Goal: Task Accomplishment & Management: Manage account settings

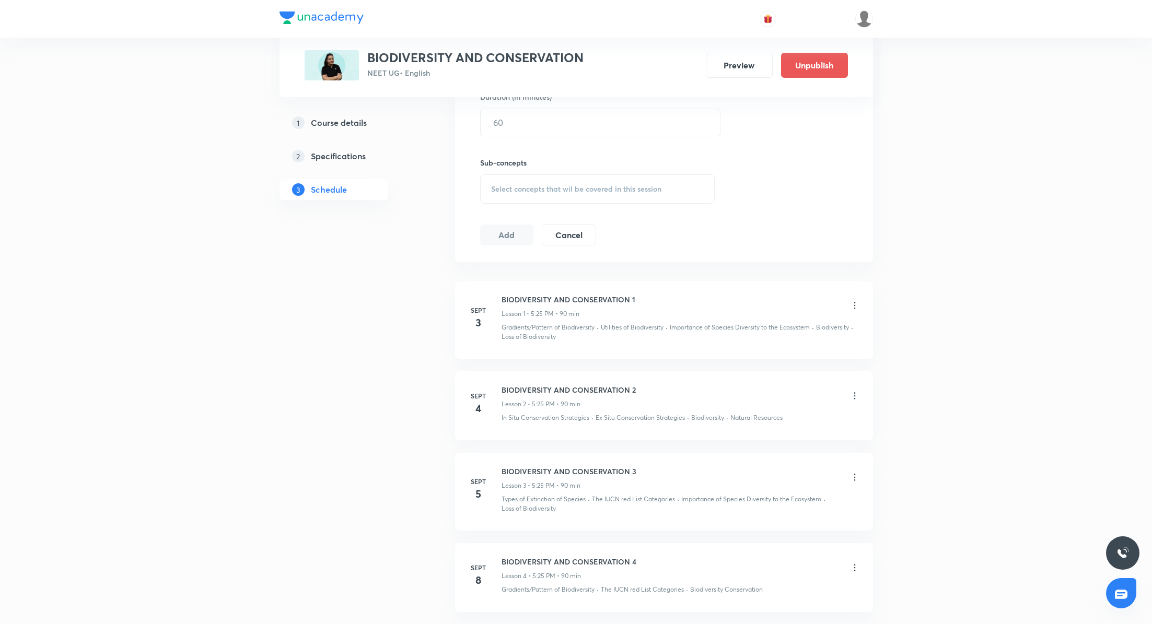
scroll to position [503, 0]
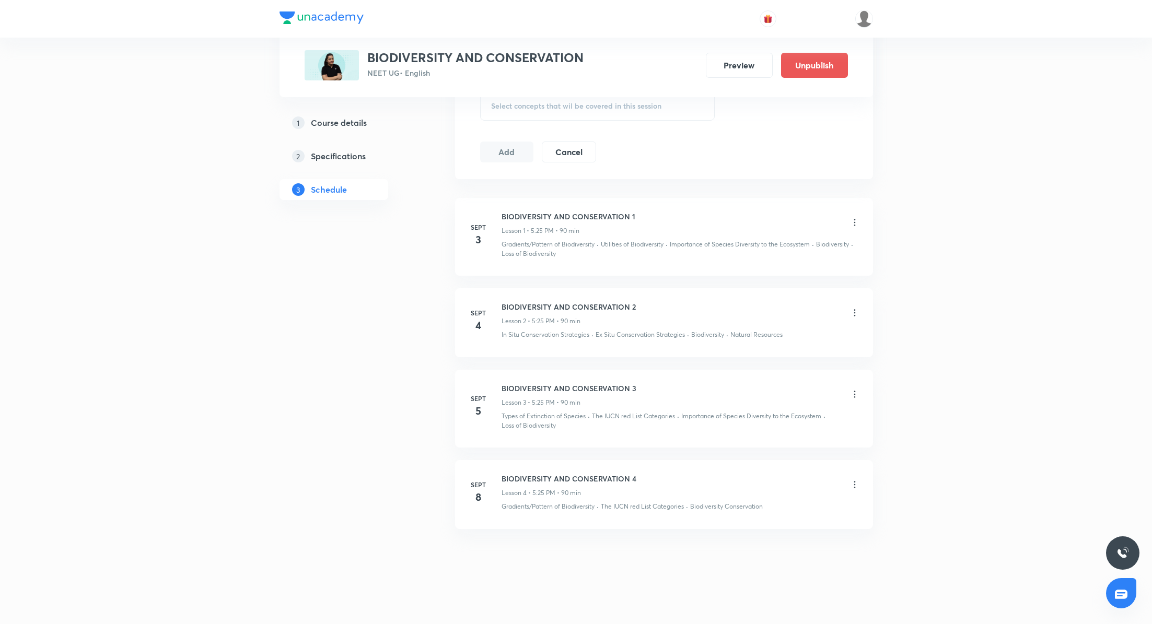
click at [854, 393] on icon at bounding box center [854, 394] width 10 height 10
click at [796, 420] on li "Edit" at bounding box center [801, 418] width 114 height 19
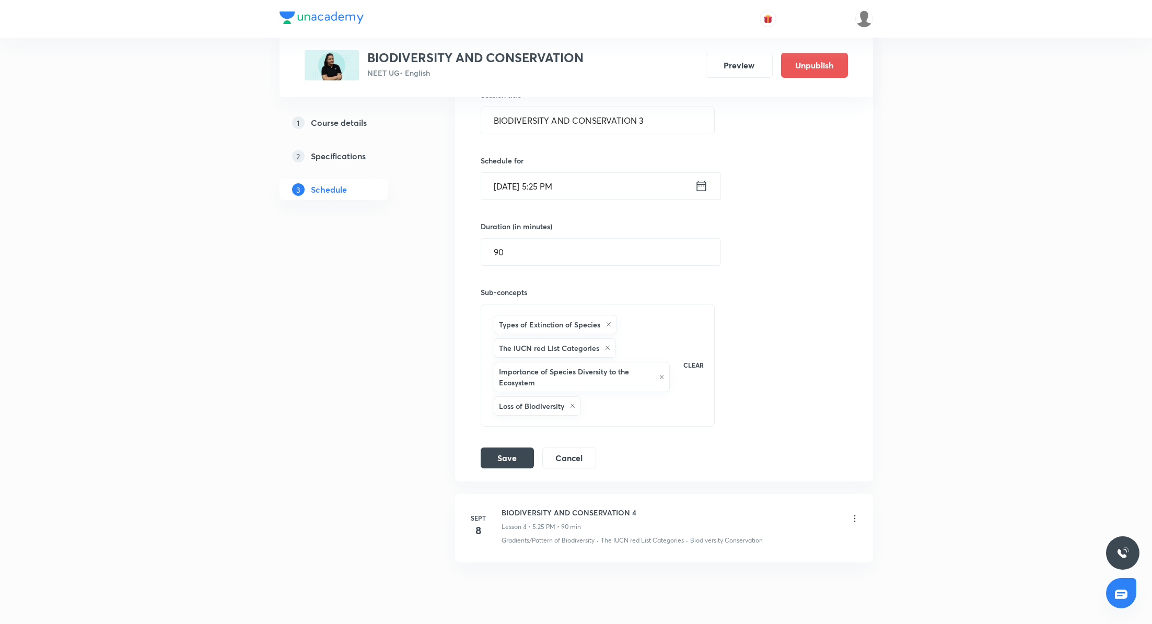
scroll to position [455, 0]
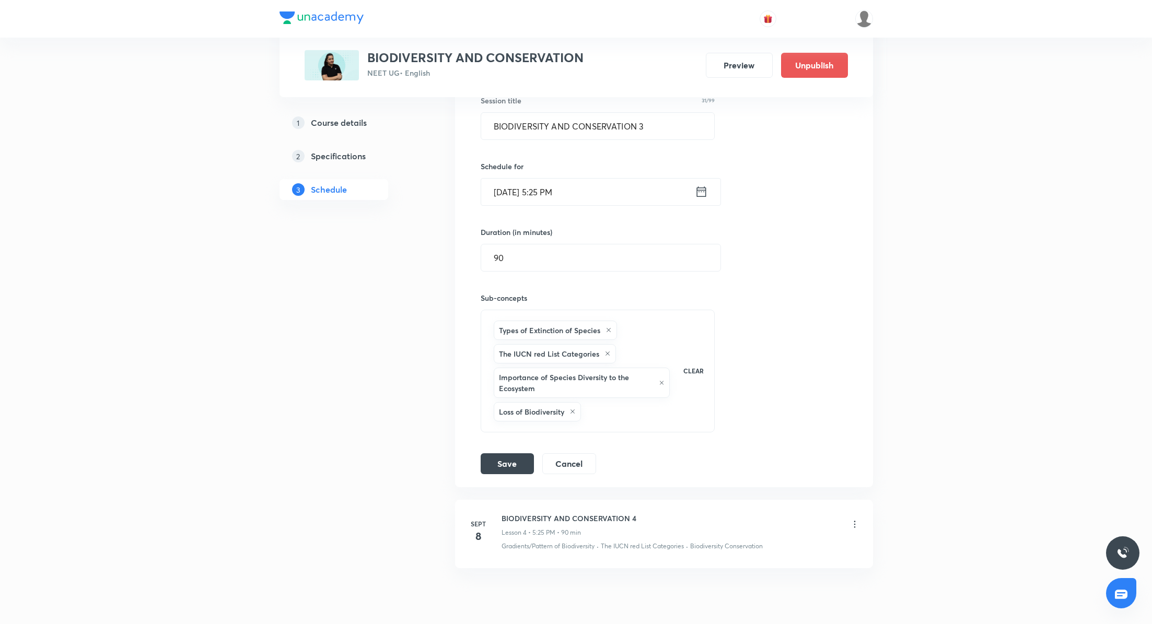
click at [705, 193] on icon at bounding box center [700, 191] width 9 height 10
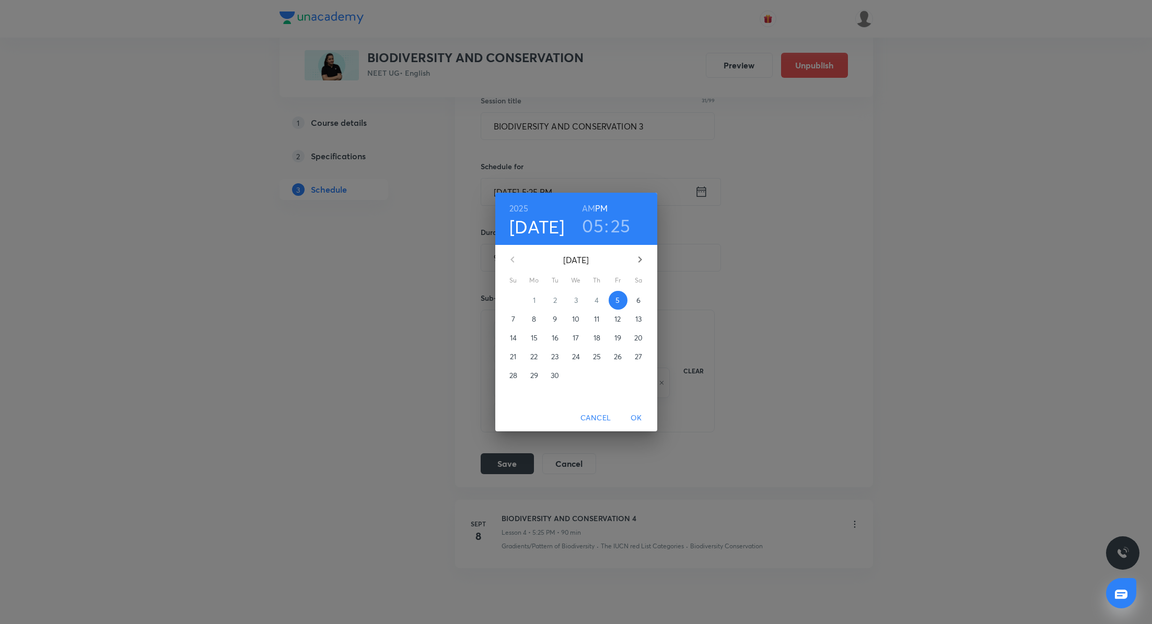
click at [599, 225] on h3 "05" at bounding box center [592, 226] width 21 height 22
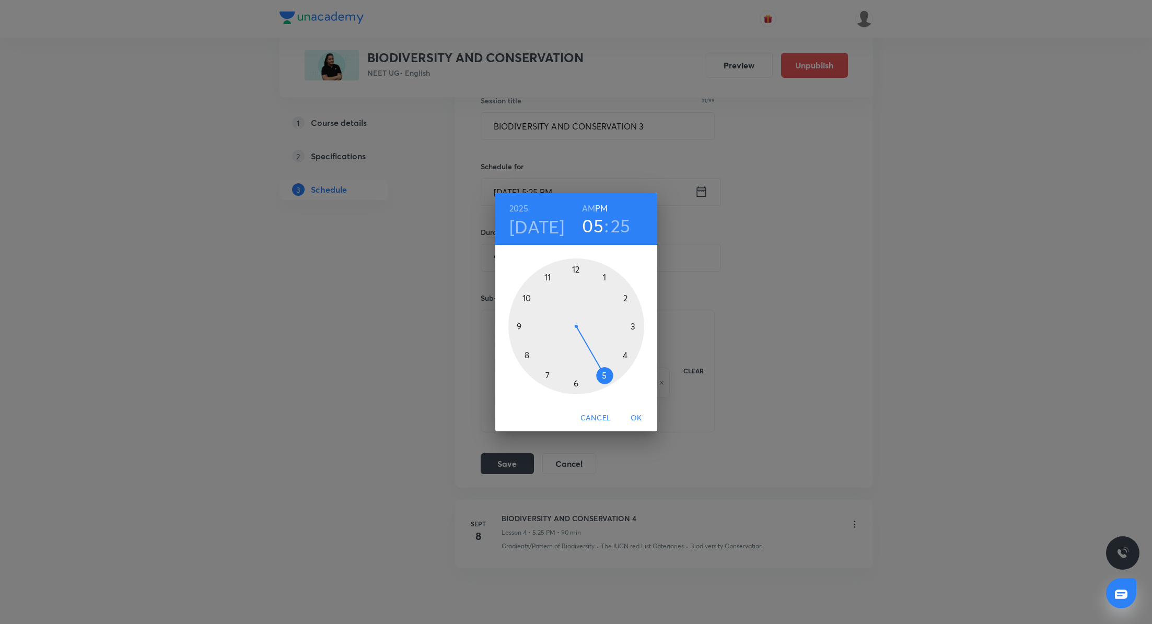
click at [522, 323] on div at bounding box center [576, 327] width 136 height 136
click at [576, 268] on div at bounding box center [576, 327] width 136 height 136
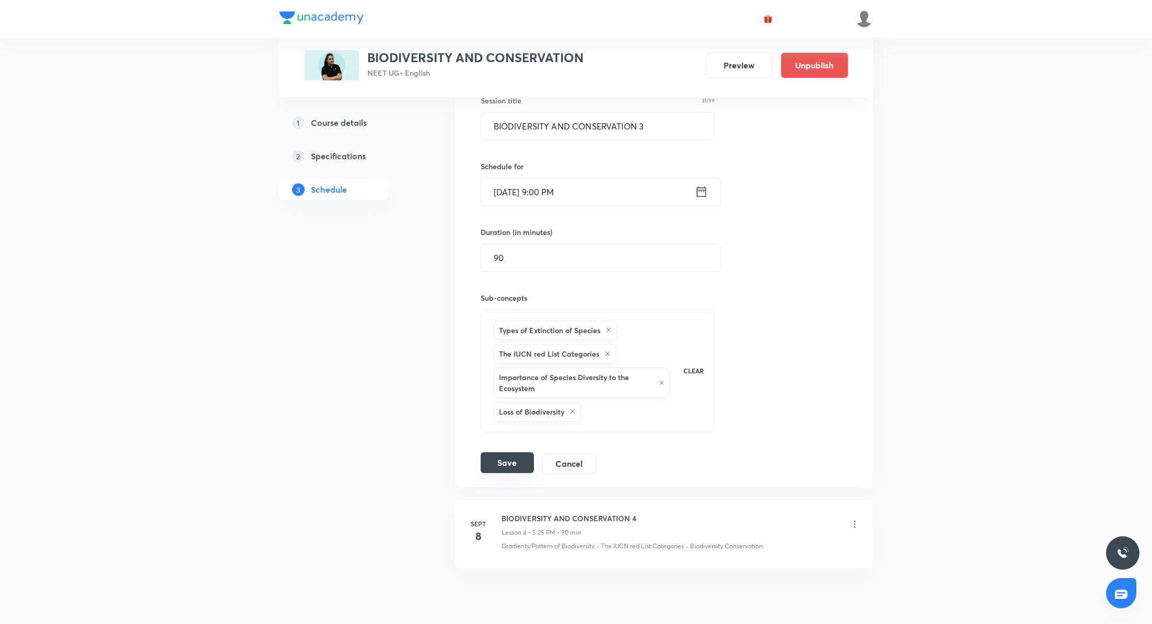
click at [522, 458] on button "Save" at bounding box center [506, 462] width 53 height 21
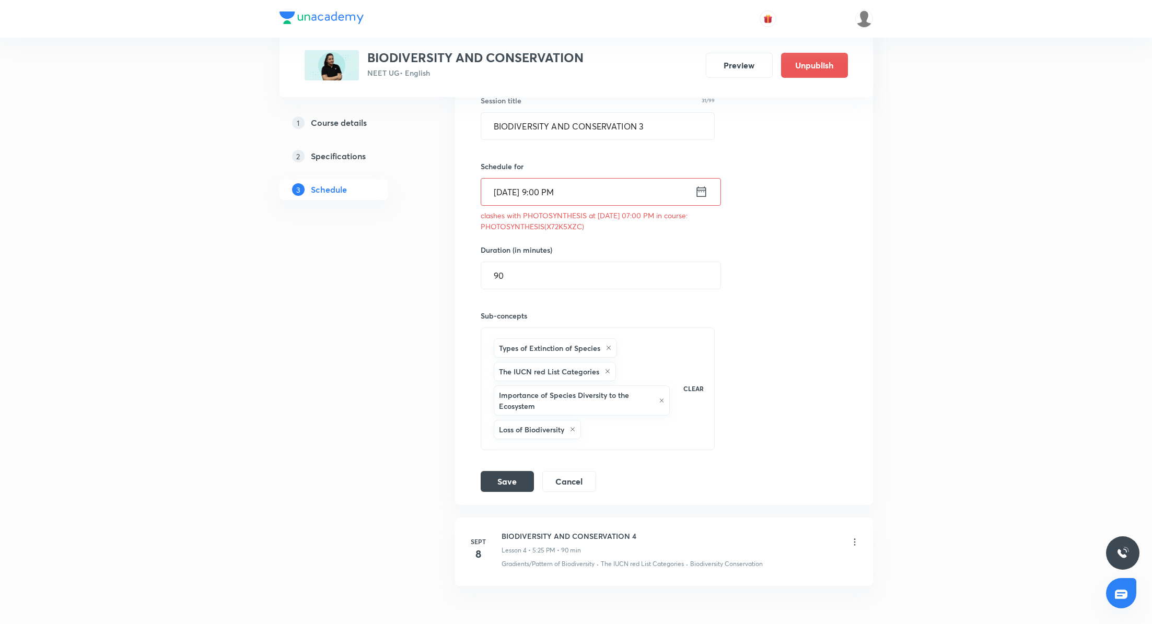
click at [701, 195] on icon at bounding box center [700, 191] width 9 height 10
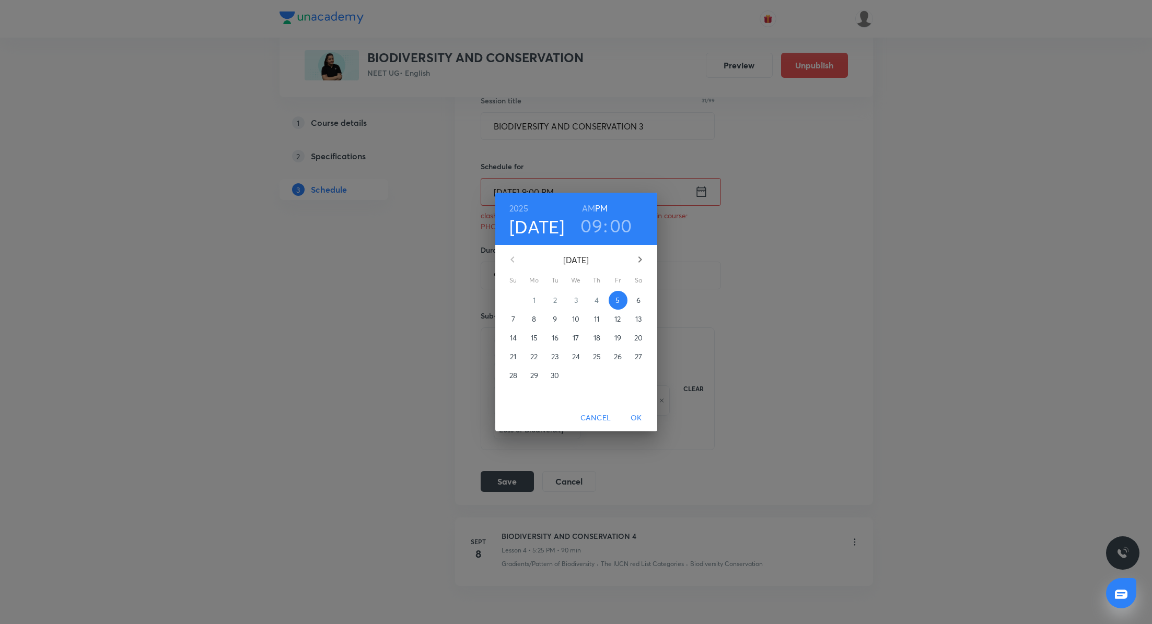
click at [635, 421] on span "OK" at bounding box center [636, 418] width 25 height 13
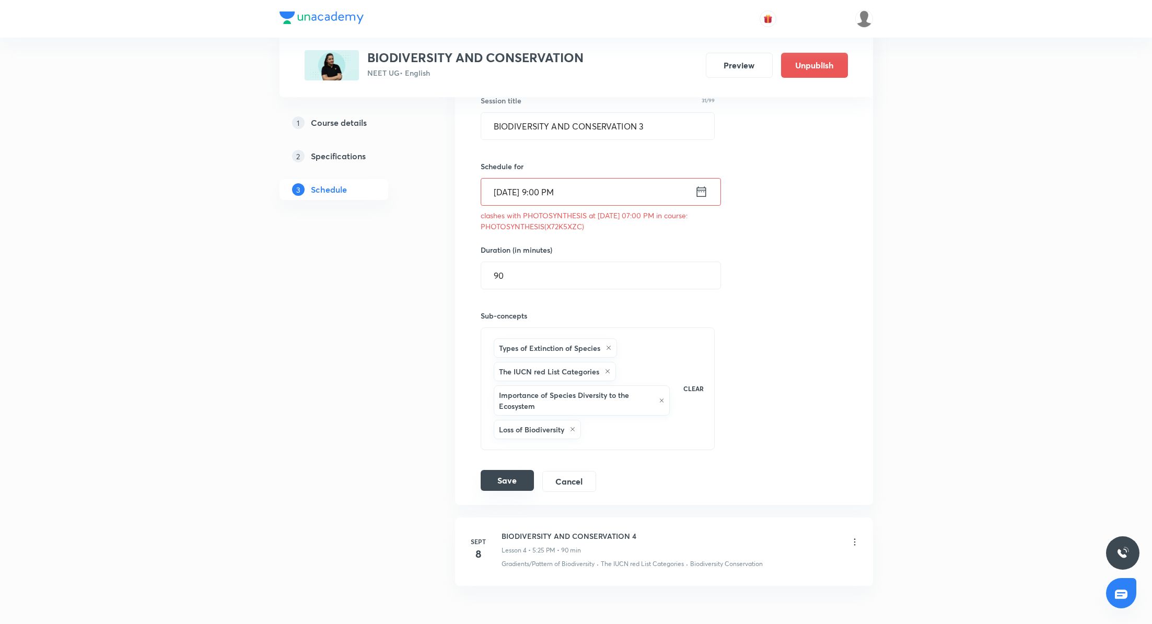
click at [513, 477] on button "Save" at bounding box center [506, 480] width 53 height 21
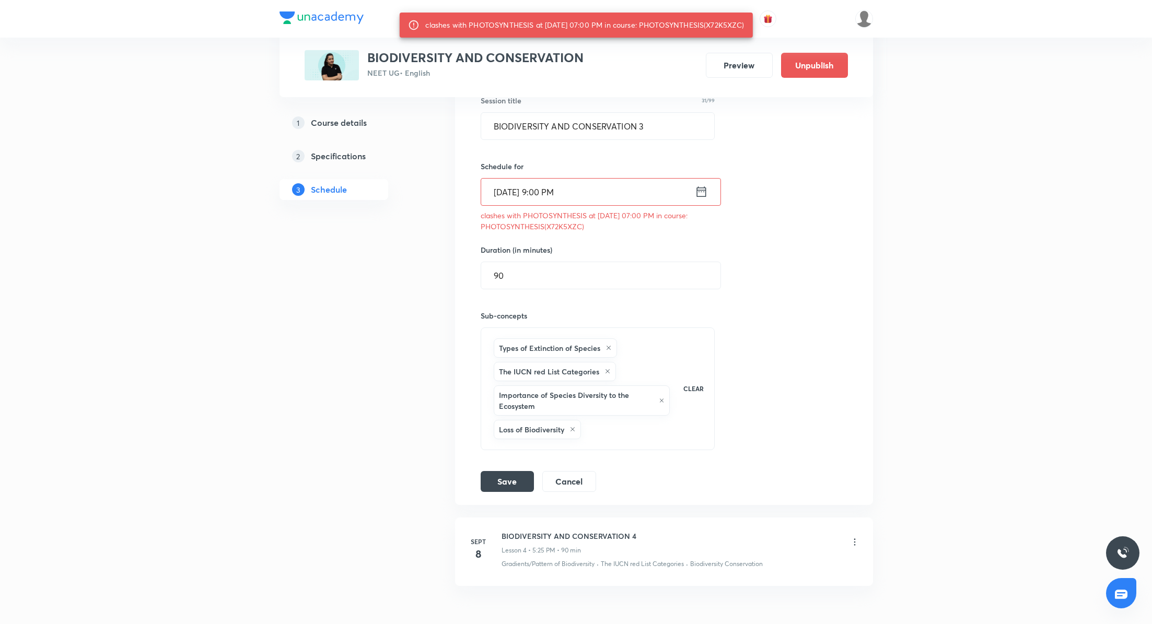
drag, startPoint x: 546, startPoint y: 226, endPoint x: 575, endPoint y: 226, distance: 28.7
click at [575, 226] on p "clashes with PHOTOSYNTHESIS at 05 Sep 2025 07:00 PM in course: PHOTOSYNTHESIS(X…" at bounding box center [597, 221] width 234 height 22
click at [581, 225] on p "clashes with PHOTOSYNTHESIS at 05 Sep 2025 07:00 PM in course: PHOTOSYNTHESIS(X…" at bounding box center [597, 221] width 234 height 22
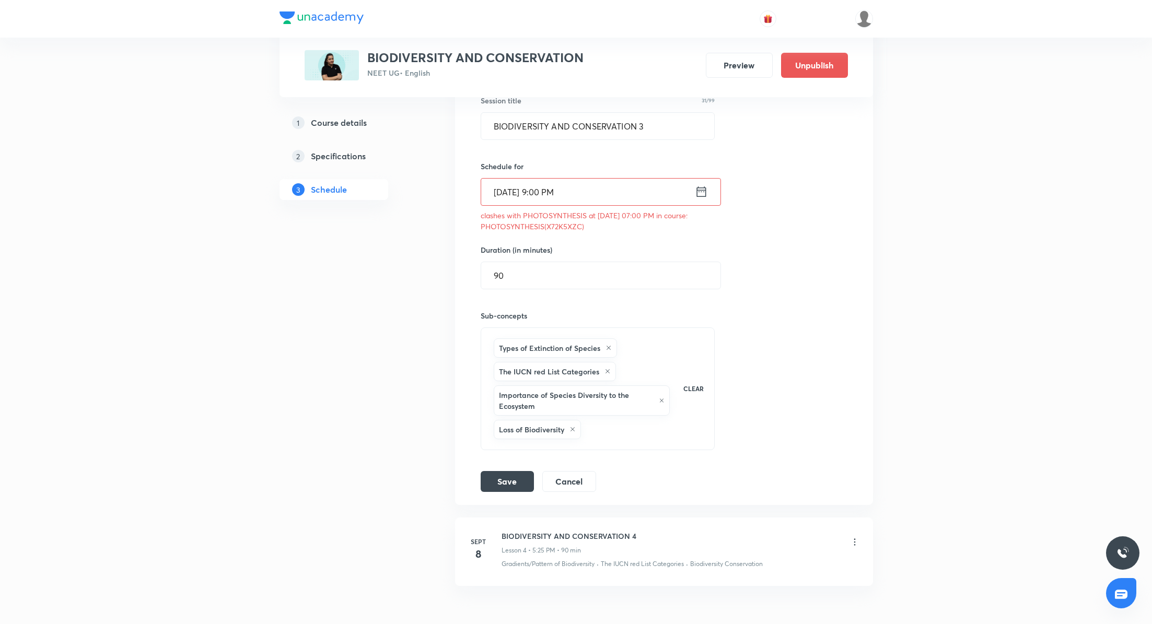
drag, startPoint x: 548, startPoint y: 223, endPoint x: 568, endPoint y: 228, distance: 20.4
click at [568, 228] on p "clashes with PHOTOSYNTHESIS at 05 Sep 2025 07:00 PM in course: PHOTOSYNTHESIS(X…" at bounding box center [597, 221] width 234 height 22
drag, startPoint x: 547, startPoint y: 226, endPoint x: 579, endPoint y: 229, distance: 32.6
click at [579, 229] on p "clashes with PHOTOSYNTHESIS at 05 Sep 2025 07:00 PM in course: PHOTOSYNTHESIS(X…" at bounding box center [597, 221] width 234 height 22
copy p "X72K5XZC"
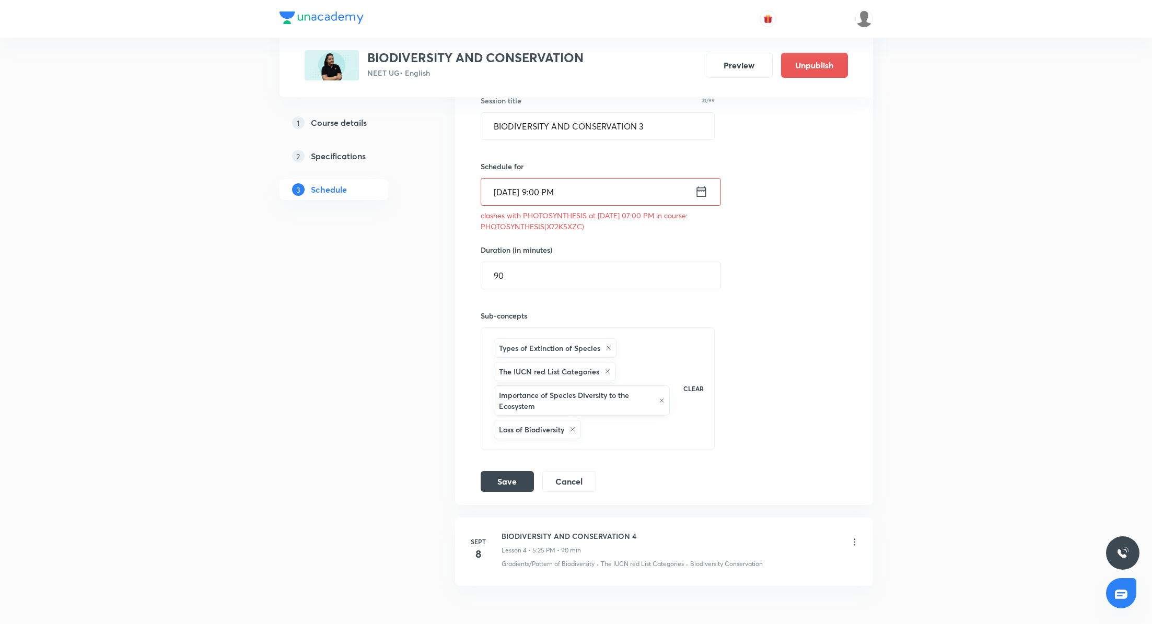
click at [707, 194] on icon at bounding box center [701, 191] width 13 height 15
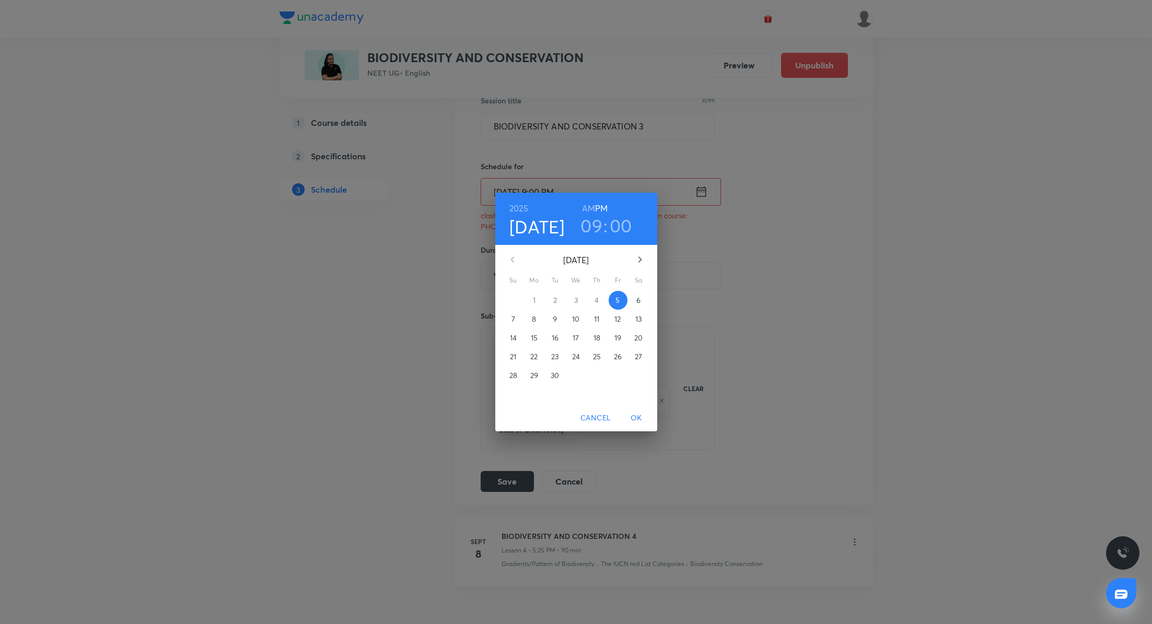
click at [619, 227] on h3 "00" at bounding box center [620, 226] width 22 height 22
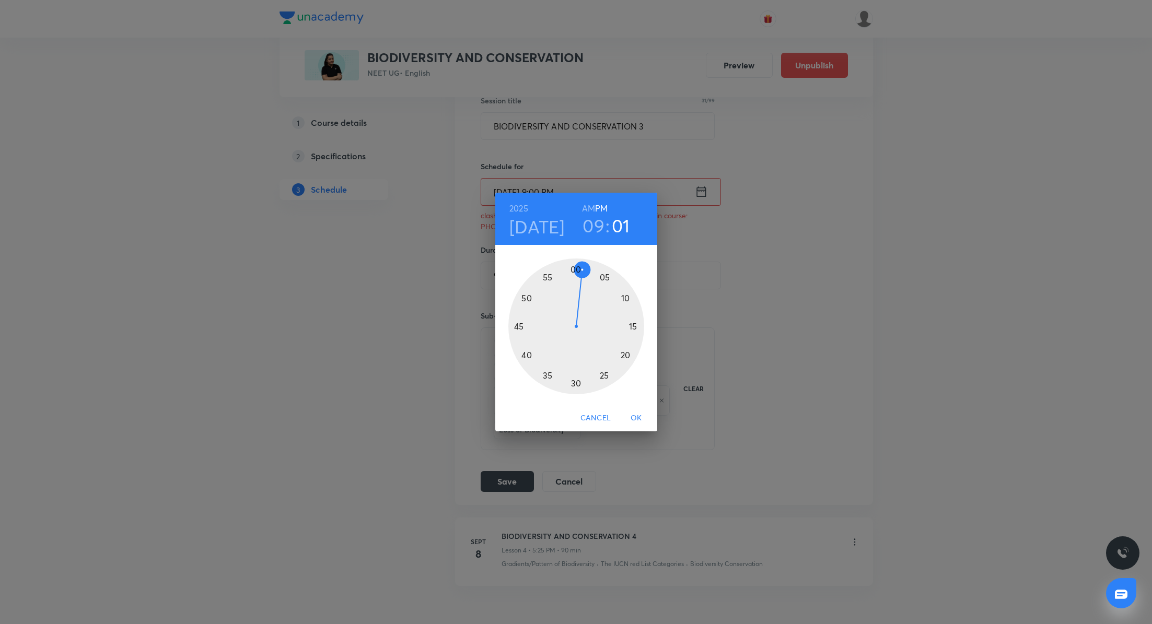
click at [580, 272] on div at bounding box center [576, 327] width 136 height 136
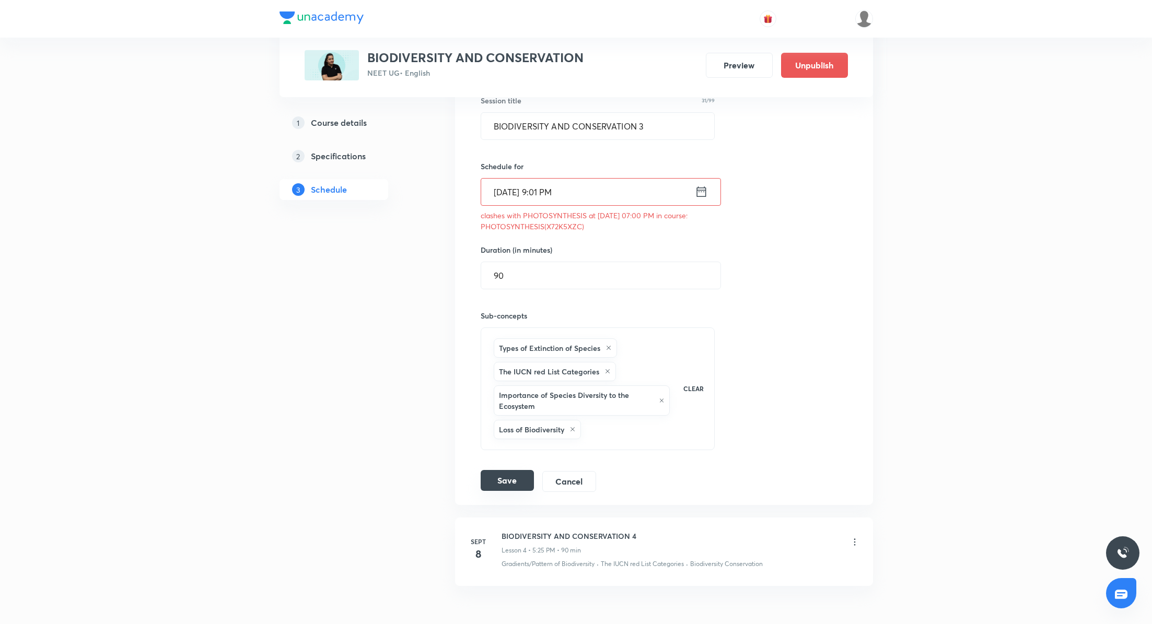
click at [513, 475] on button "Save" at bounding box center [506, 480] width 53 height 21
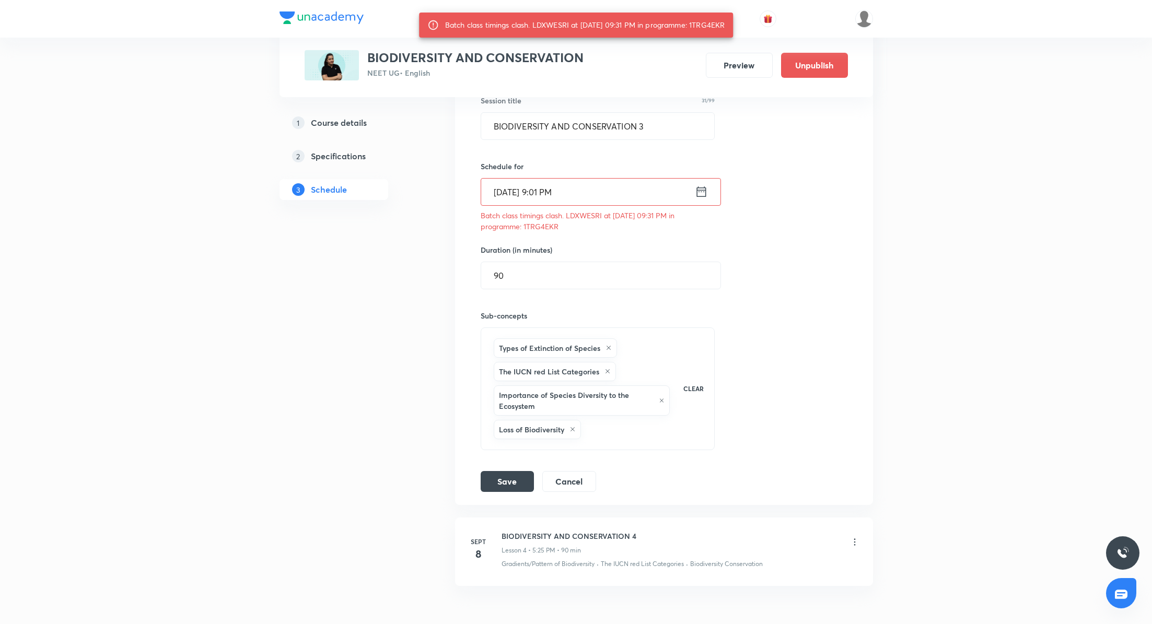
drag, startPoint x: 700, startPoint y: 25, endPoint x: 736, endPoint y: 26, distance: 36.1
click at [733, 26] on div "Batch class timings clash. LDXWESRI at 05 Sep 2025 09:31 PM in programme: 1TRG4…" at bounding box center [576, 25] width 314 height 25
copy div "1TRG4EKR"
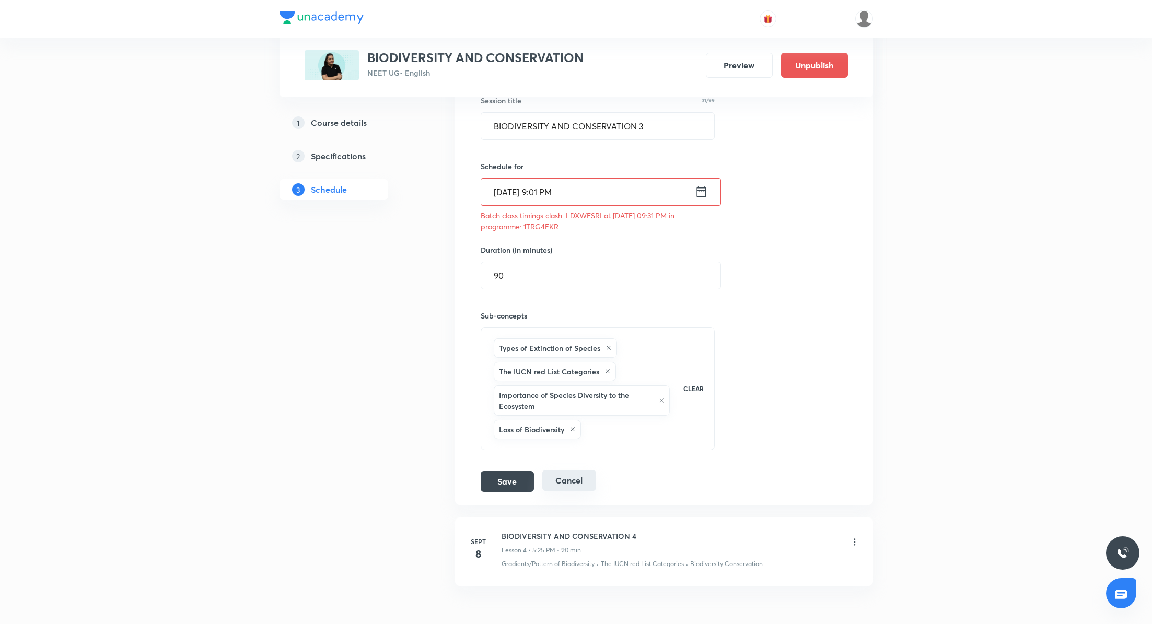
click at [564, 473] on button "Cancel" at bounding box center [569, 480] width 54 height 21
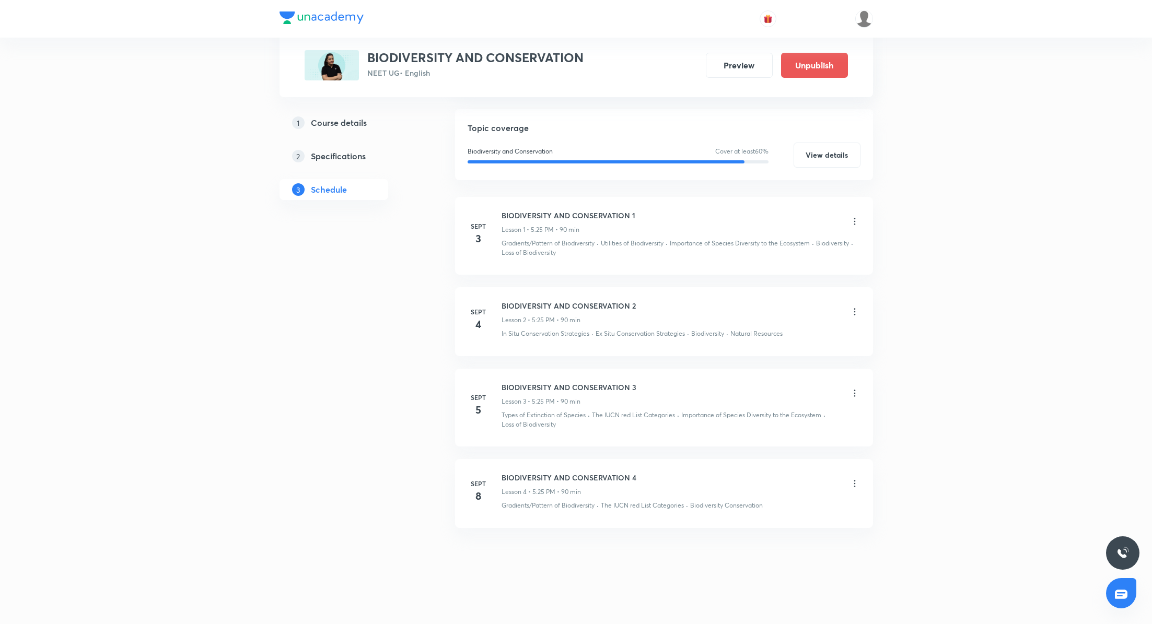
click at [971, 329] on div "Plus Courses BIODIVERSITY AND CONSERVATION NEET UG • English Preview Unpublish …" at bounding box center [576, 234] width 1152 height 784
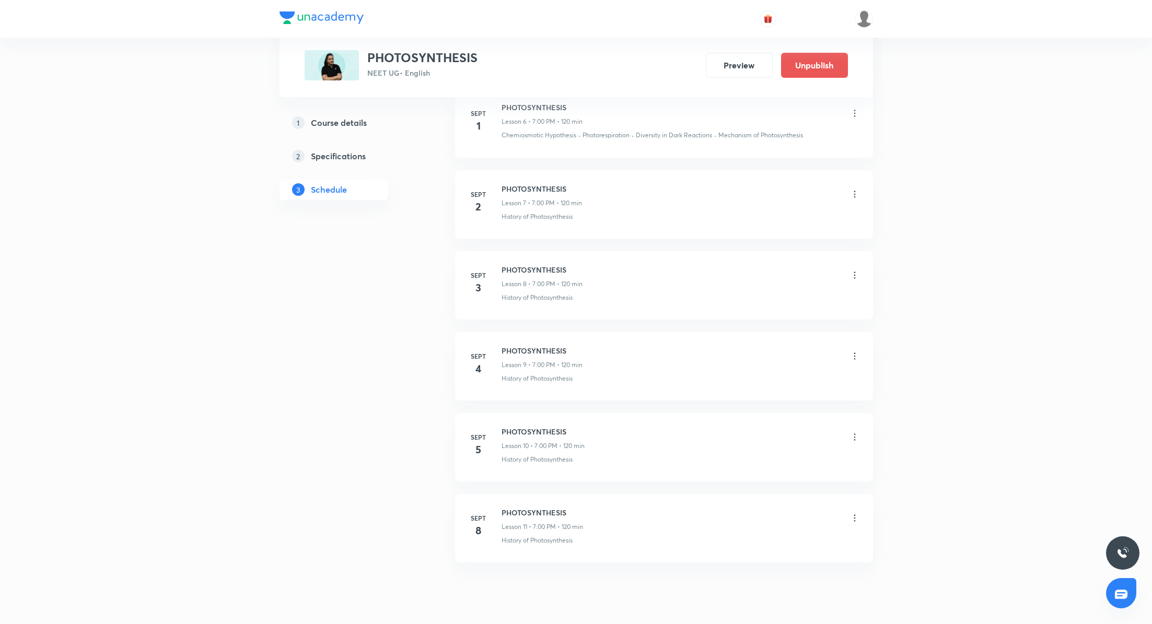
scroll to position [1059, 0]
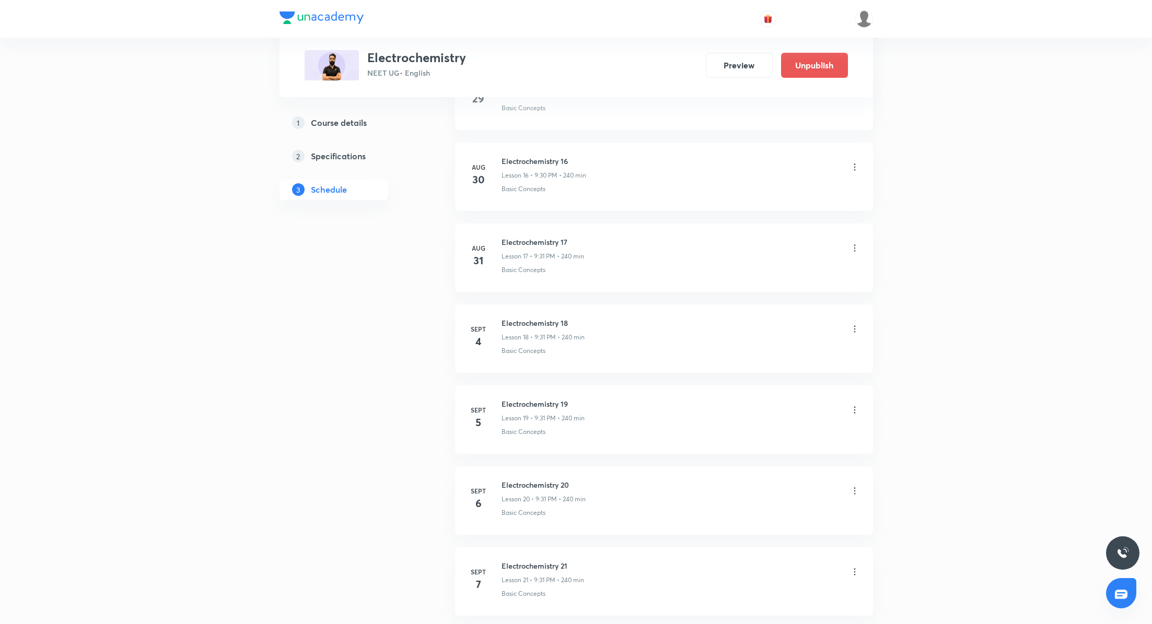
scroll to position [1703, 0]
